Goal: Book appointment/travel/reservation

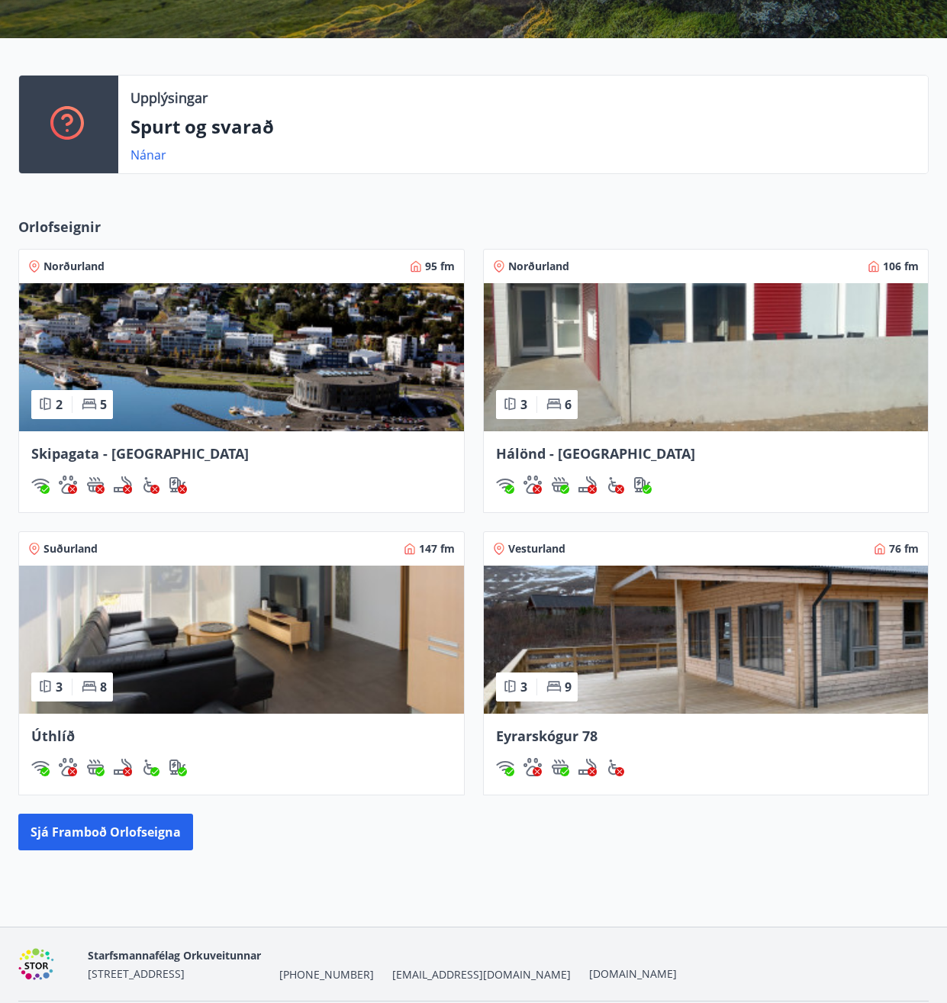
scroll to position [305, 0]
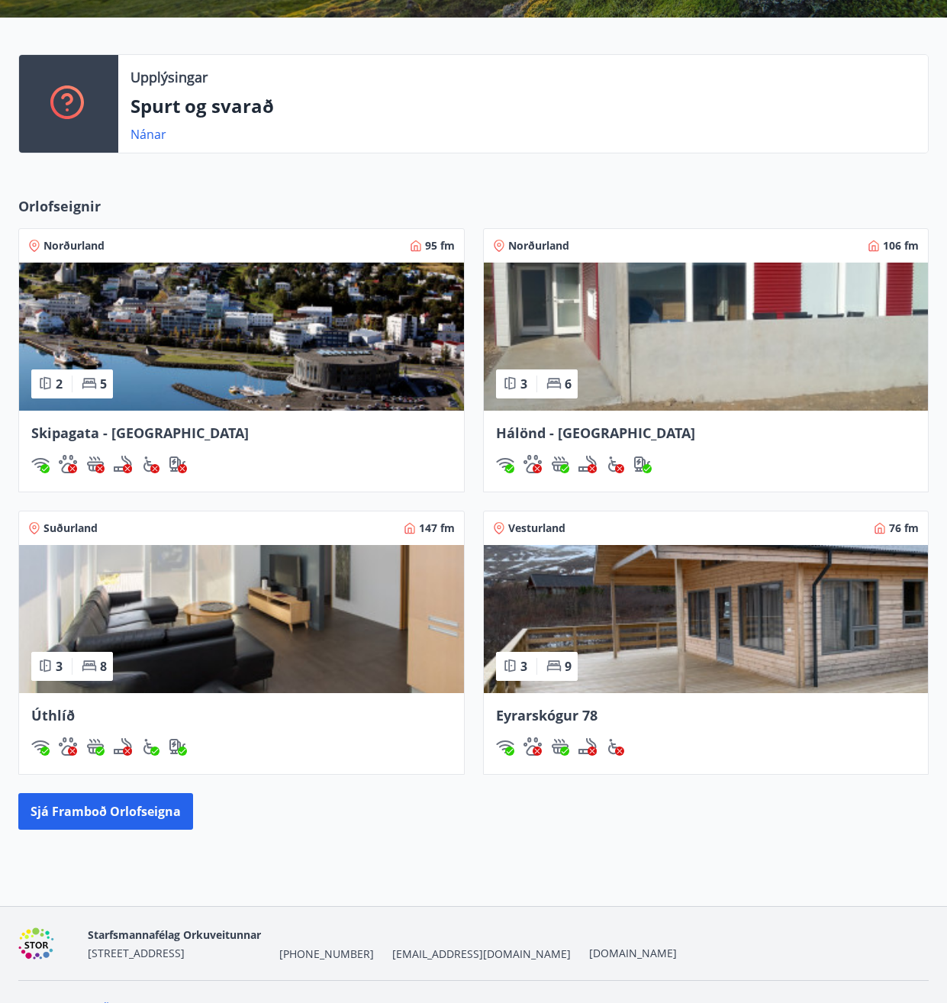
click at [546, 707] on span "Eyrarskógur 78" at bounding box center [546, 715] width 101 height 18
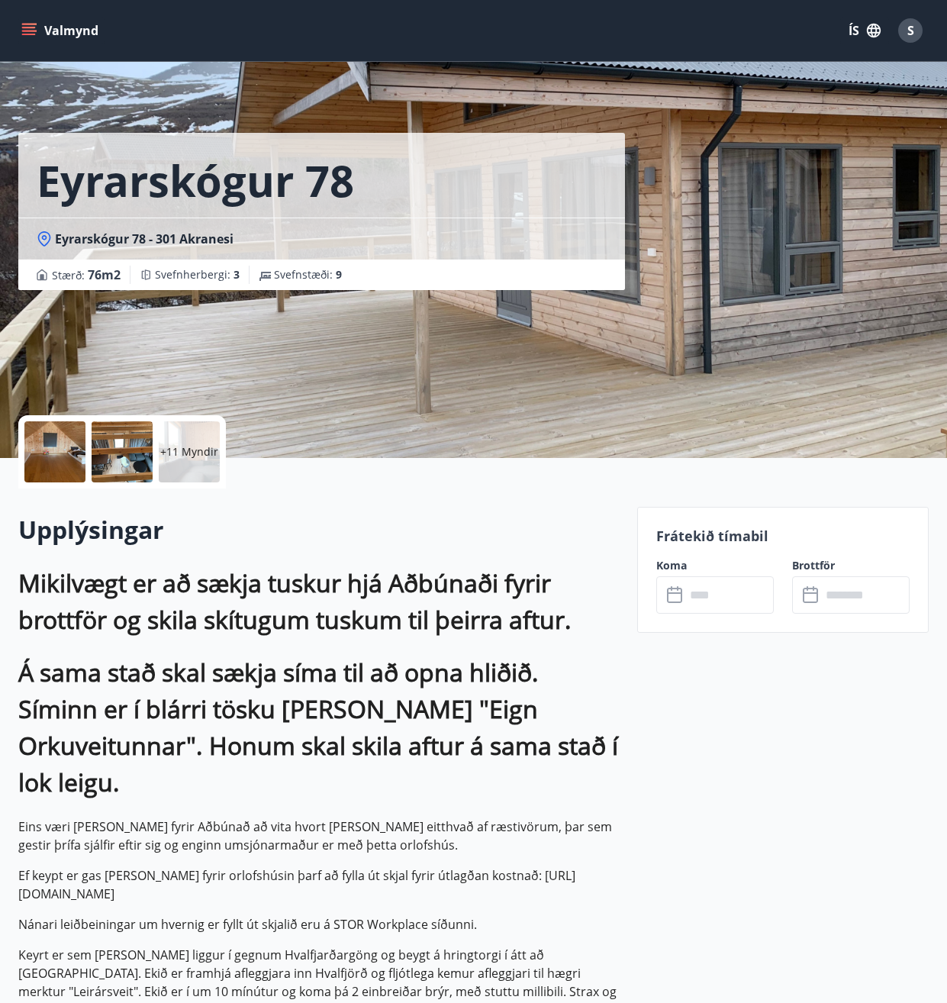
click at [196, 440] on div "+11 Myndir" at bounding box center [189, 451] width 61 height 61
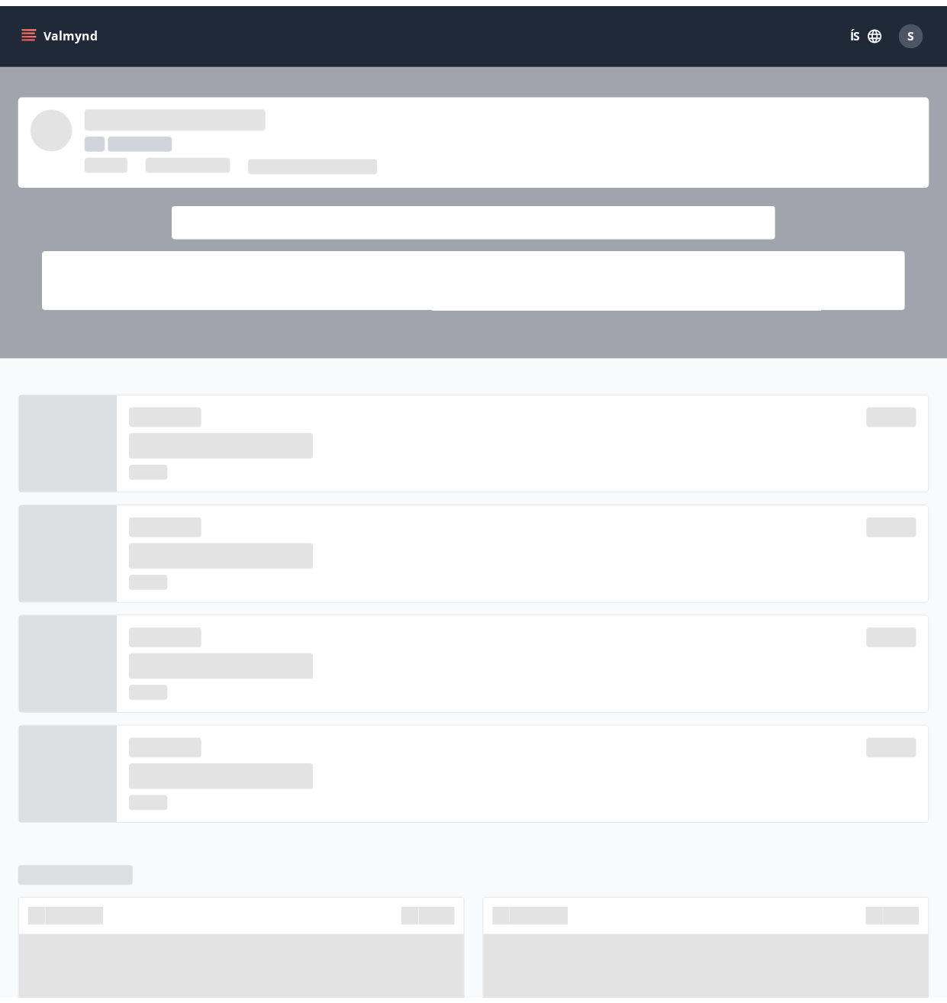
scroll to position [305, 0]
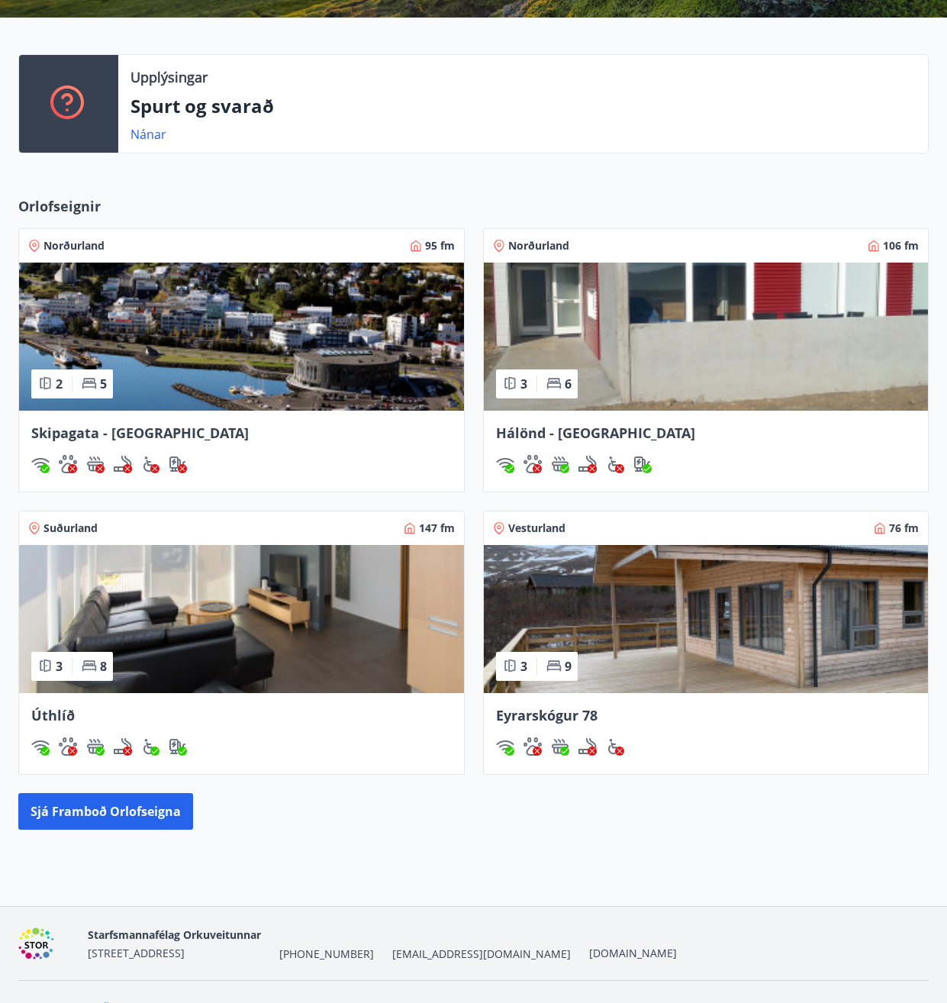
click at [556, 715] on span "Eyrarskógur 78" at bounding box center [546, 715] width 101 height 18
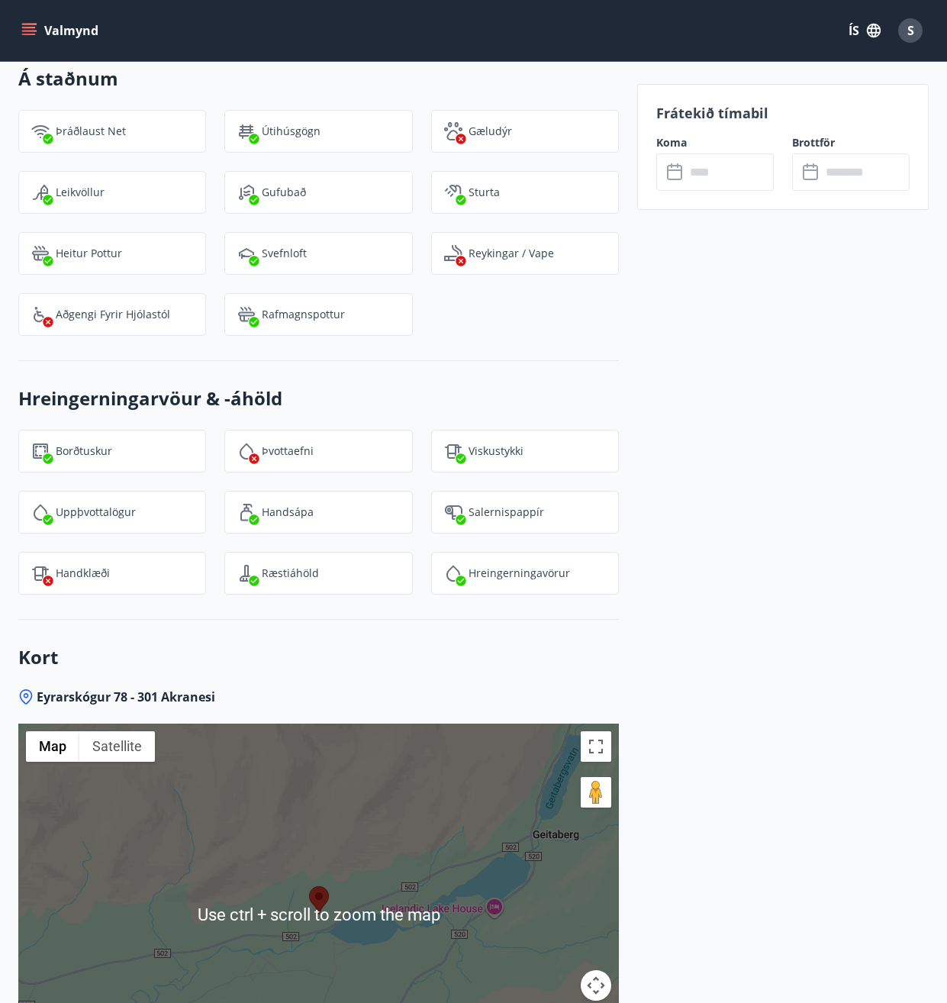
scroll to position [3655, 0]
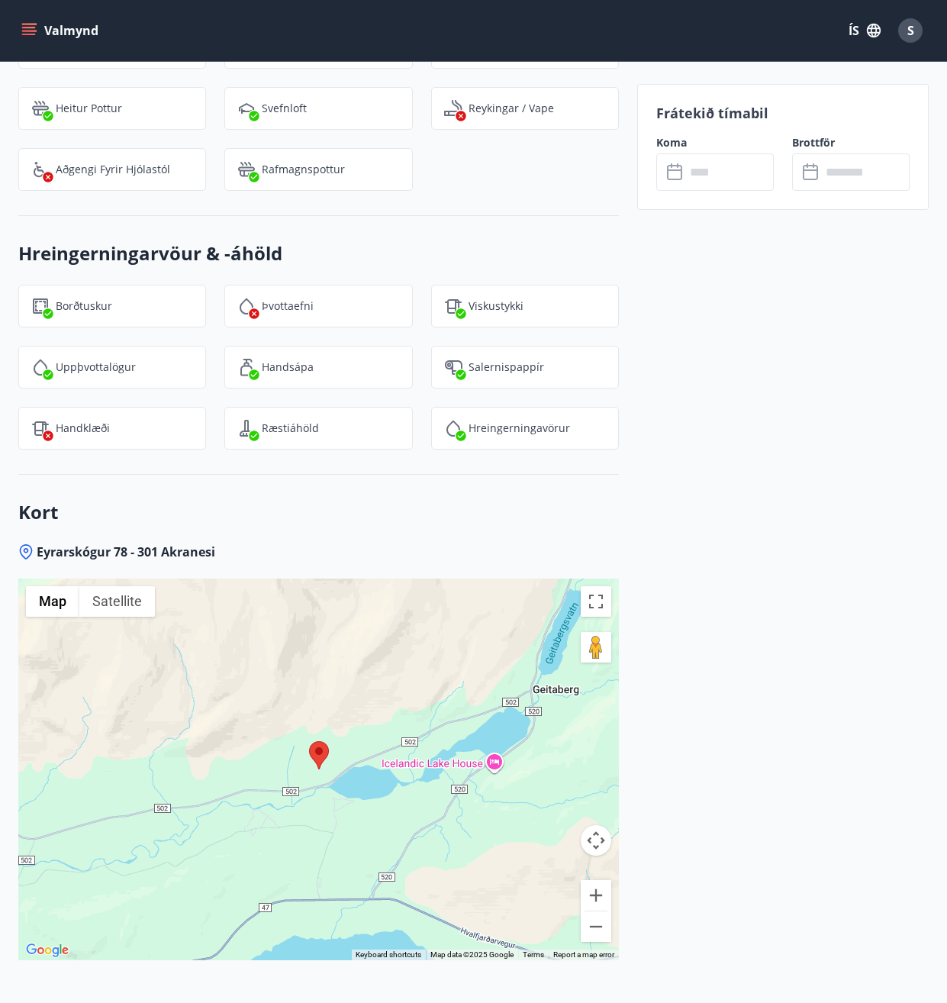
scroll to position [305, 0]
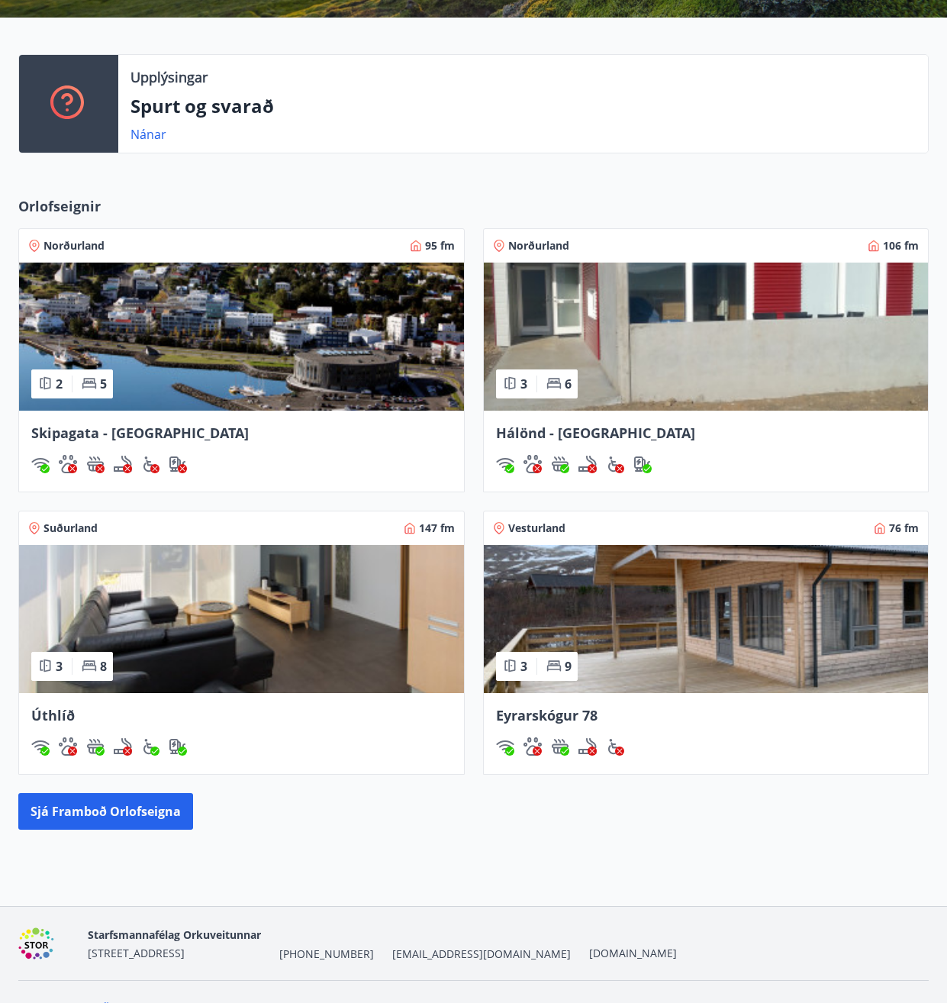
click at [44, 713] on span "Úthlíð" at bounding box center [52, 715] width 43 height 18
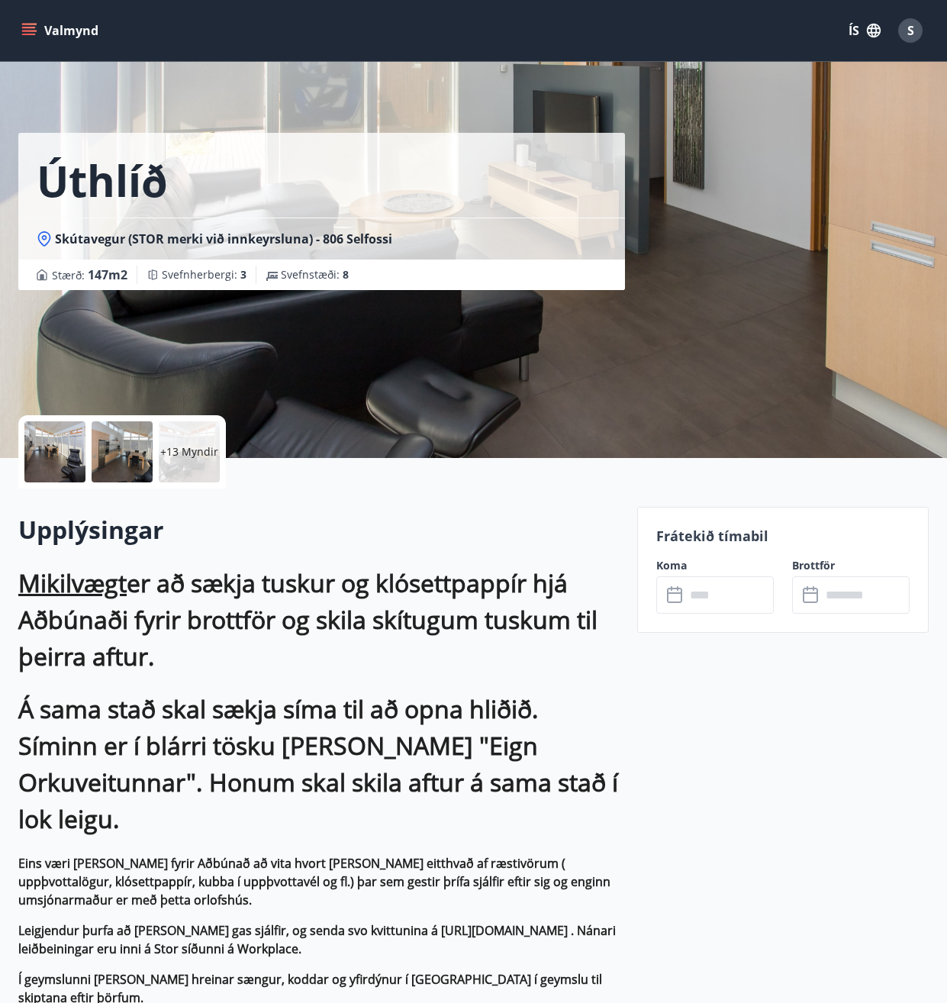
click at [175, 452] on p "+13 Myndir" at bounding box center [189, 451] width 58 height 15
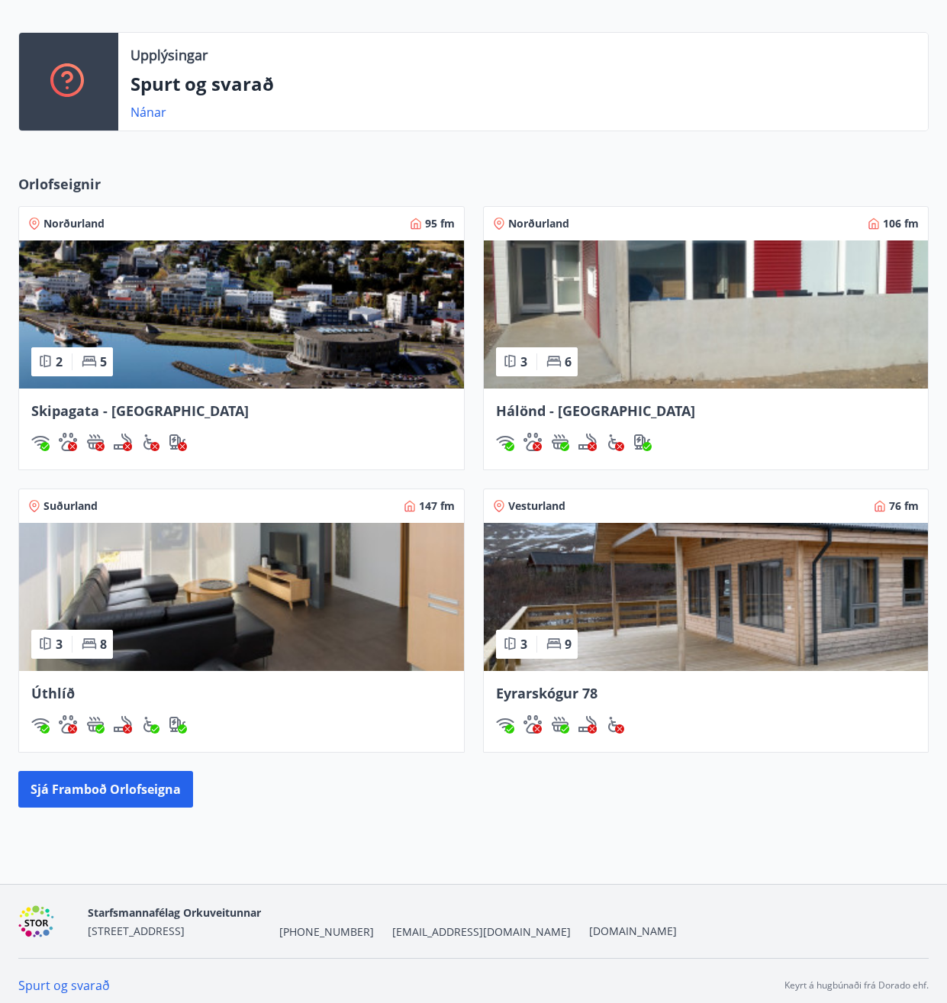
scroll to position [336, 0]
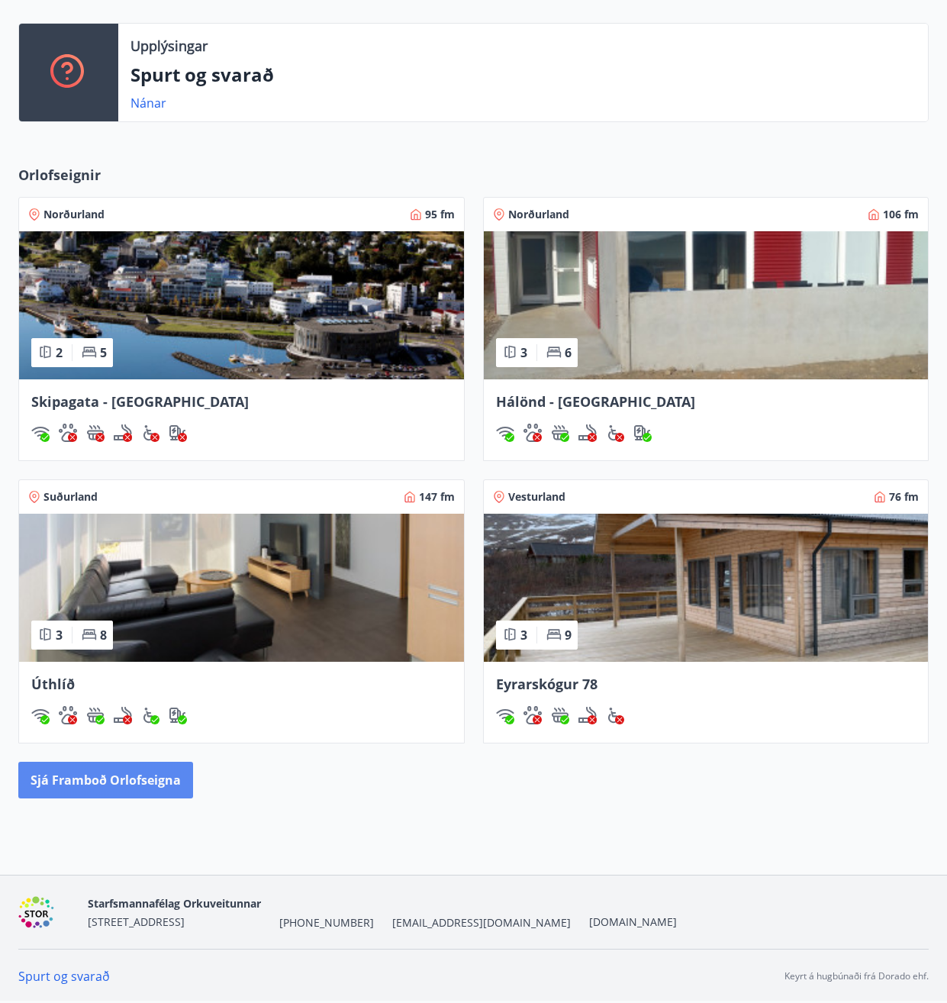
click at [127, 774] on button "Sjá framboð orlofseigna" at bounding box center [105, 779] width 175 height 37
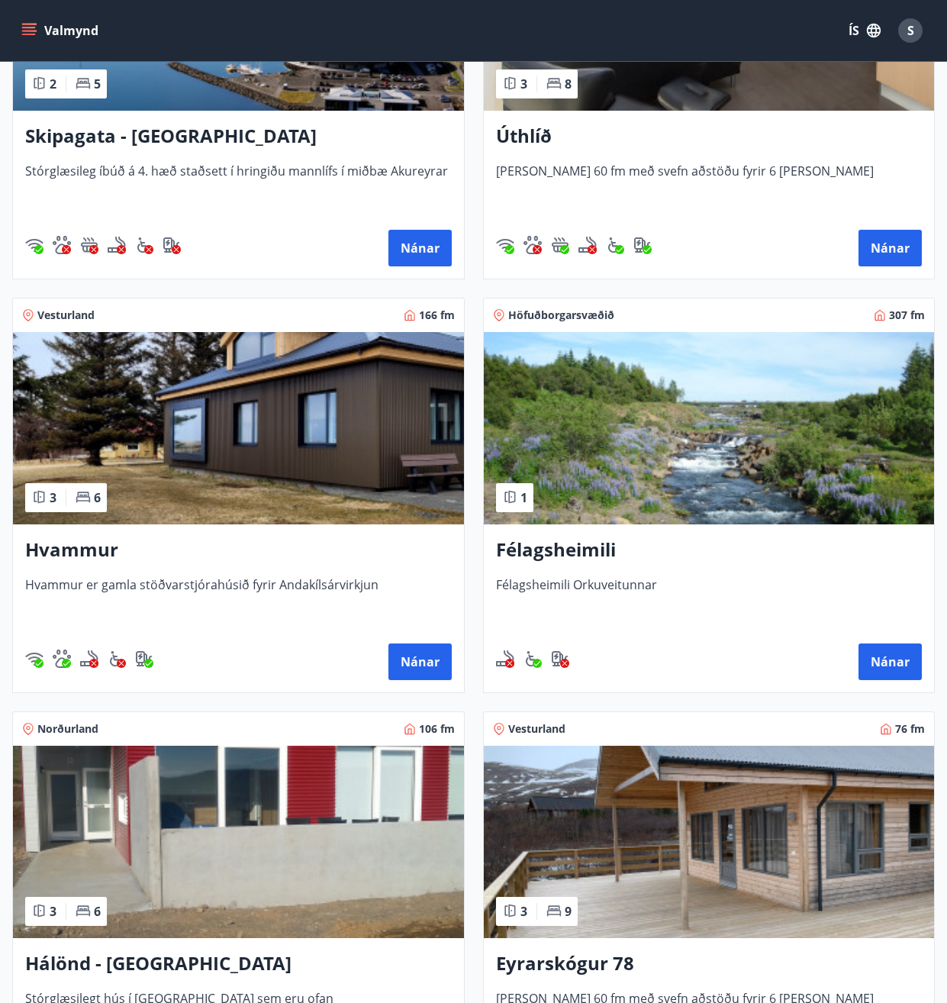
scroll to position [458, 0]
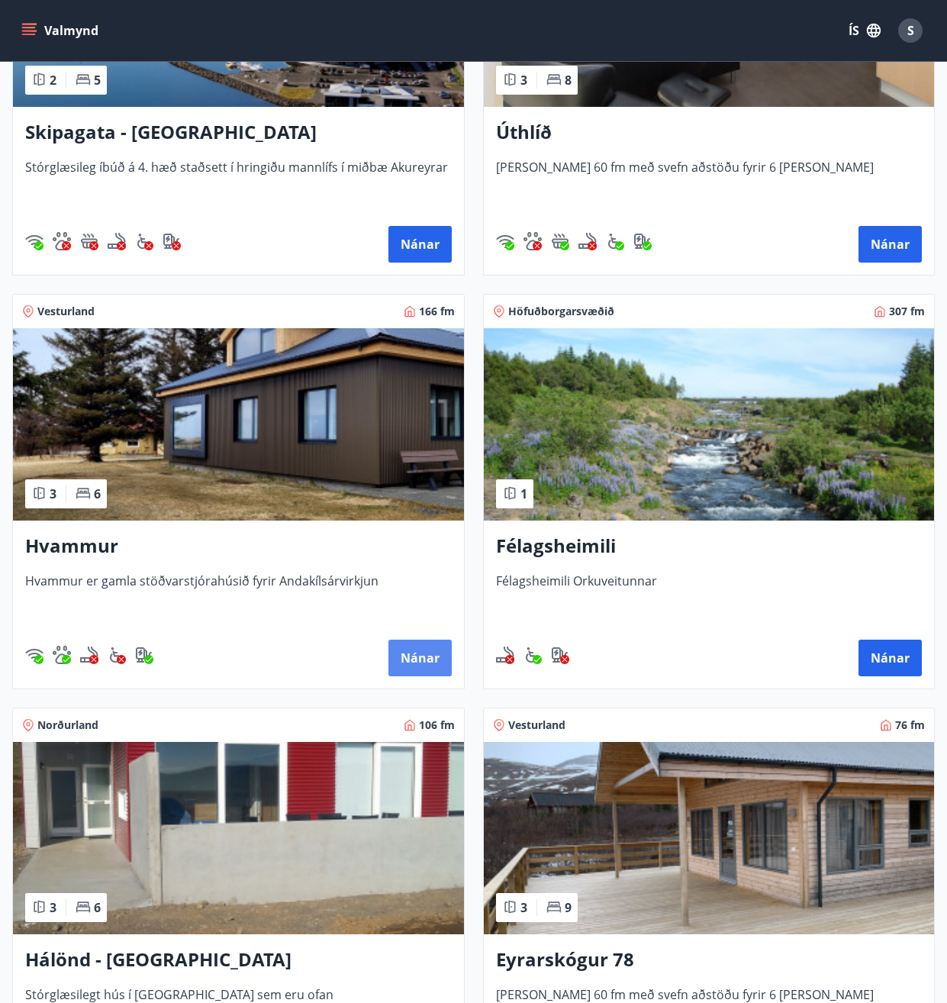
click at [413, 665] on button "Nánar" at bounding box center [419, 657] width 63 height 37
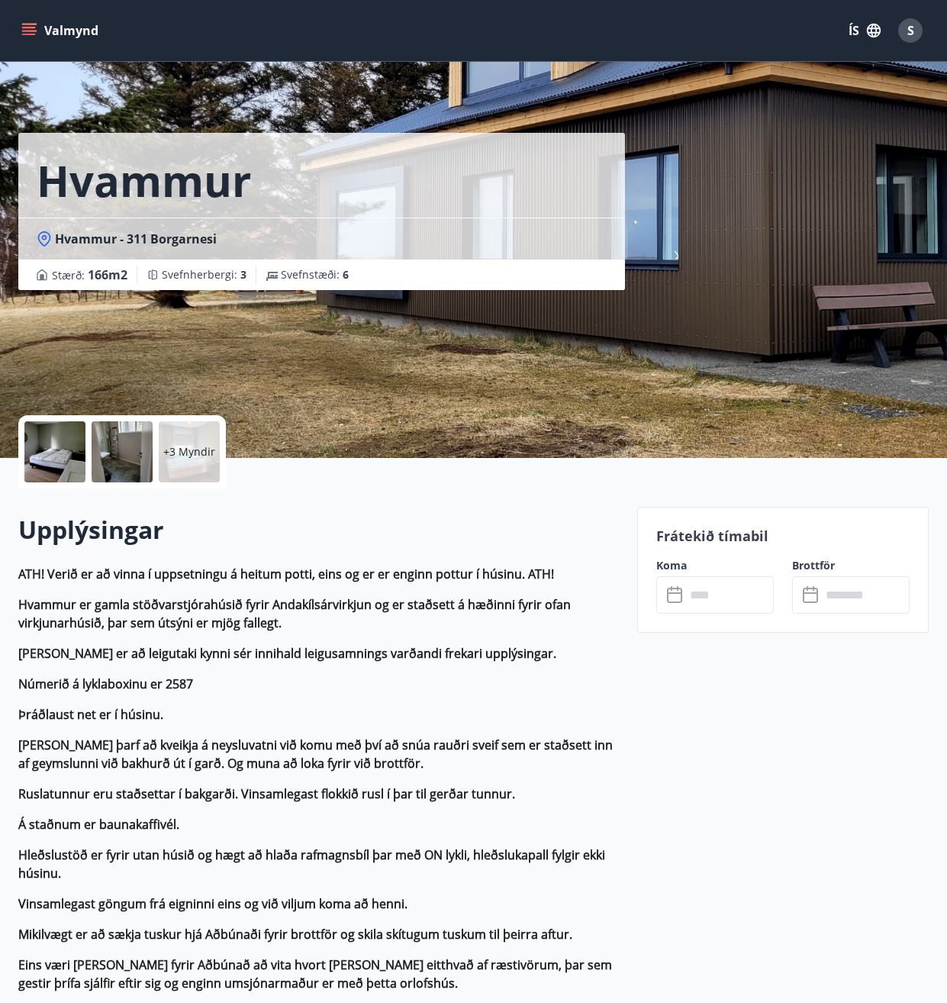
click at [194, 424] on div "+3 Myndir" at bounding box center [189, 451] width 61 height 61
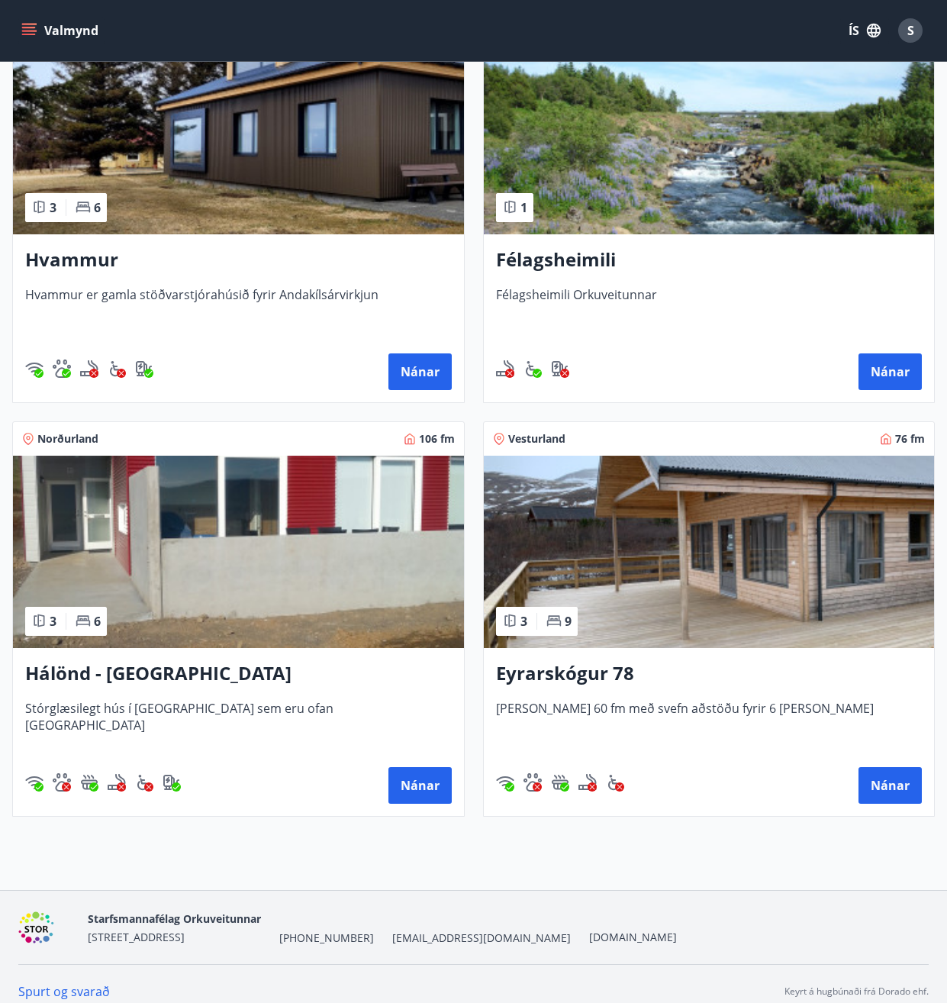
scroll to position [759, 0]
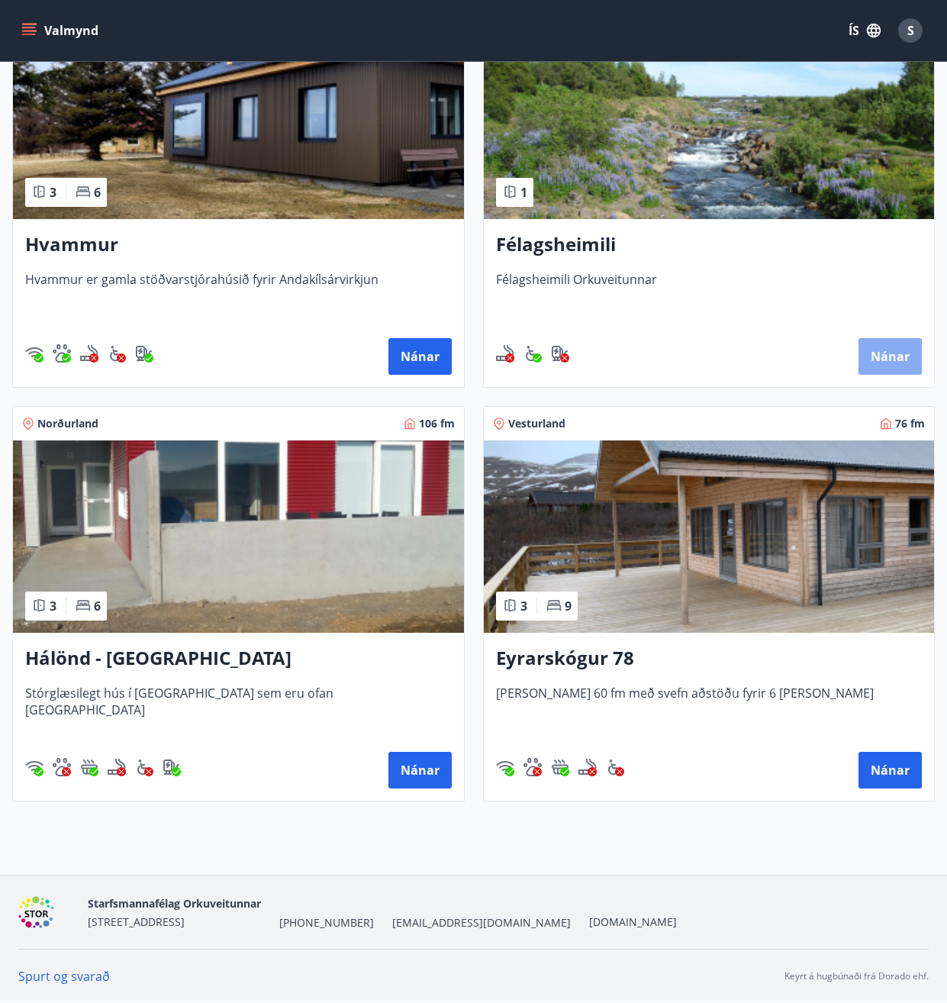
click at [901, 361] on button "Nánar" at bounding box center [889, 356] width 63 height 37
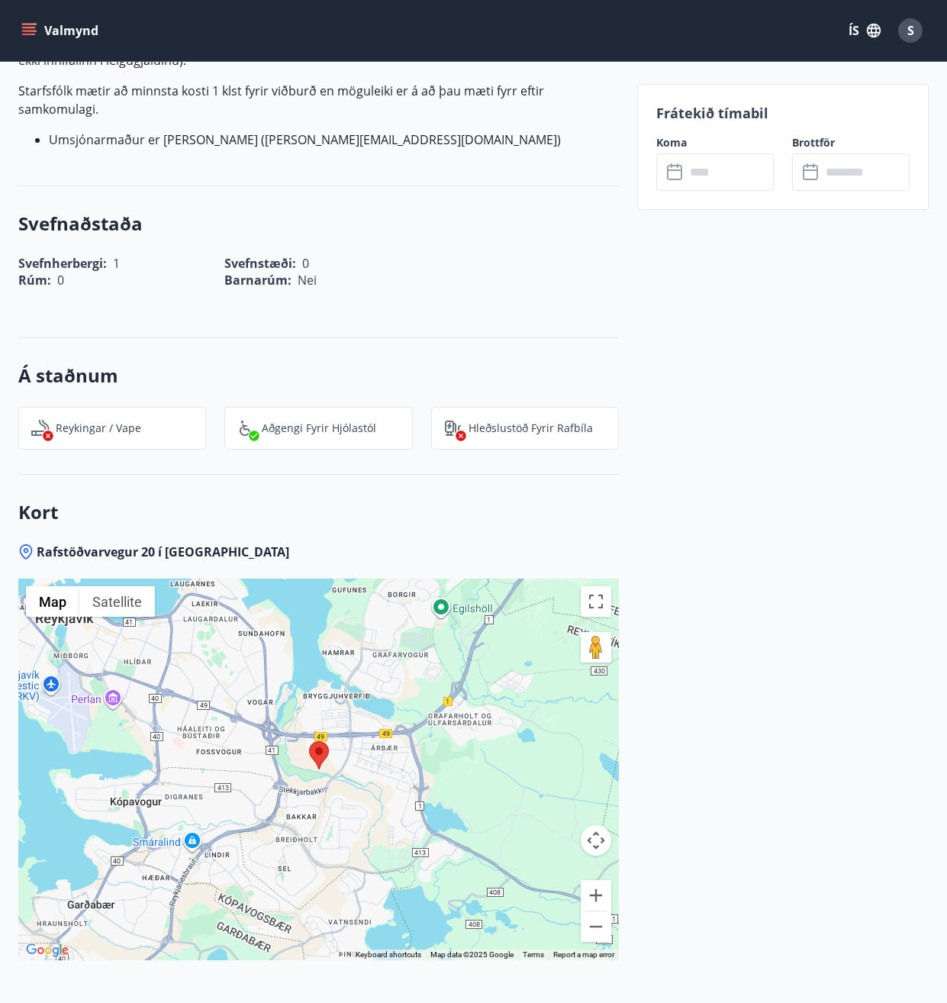
scroll to position [1979, 0]
